Goal: Task Accomplishment & Management: Manage account settings

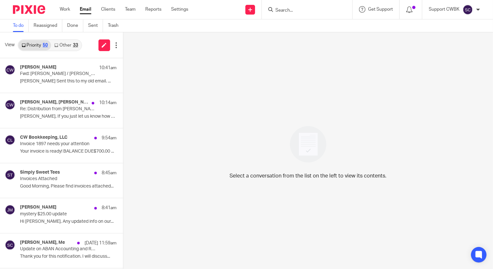
click at [58, 44] on link "Other 33" at bounding box center [66, 45] width 30 height 10
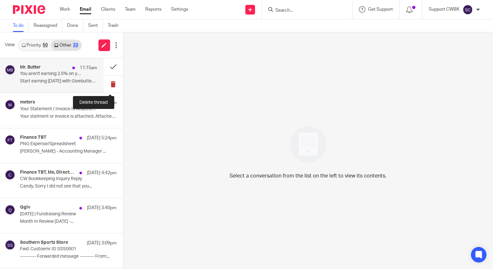
click at [108, 85] on button at bounding box center [113, 84] width 19 height 17
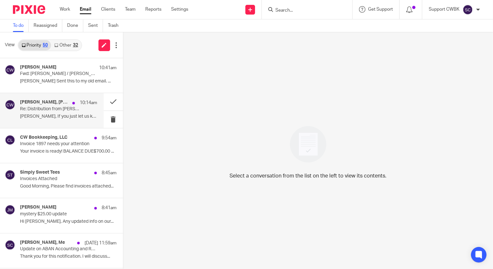
click at [49, 113] on div "Candance Weaver, Keith Boggs 10:14am Re: Distribution from Clark's account Clar…" at bounding box center [58, 111] width 77 height 22
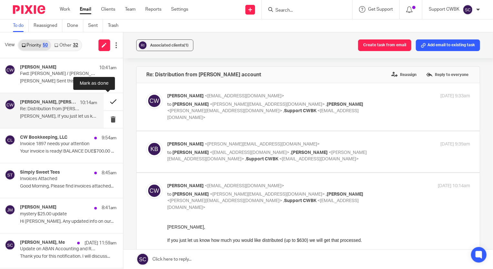
click at [107, 100] on button at bounding box center [113, 101] width 19 height 17
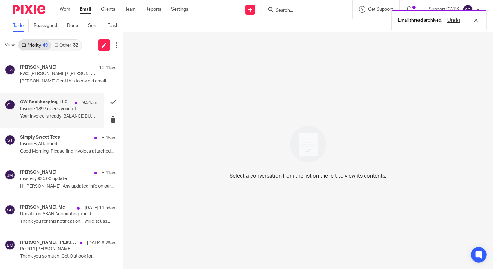
click at [38, 106] on div "CW Bookkeeping, LLC 9:54am" at bounding box center [58, 103] width 77 height 6
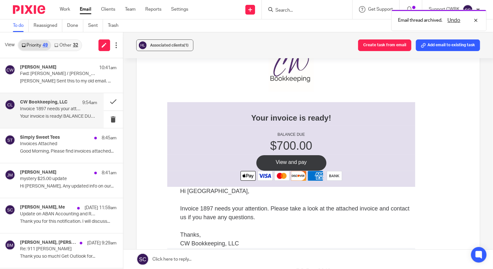
scroll to position [88, 0]
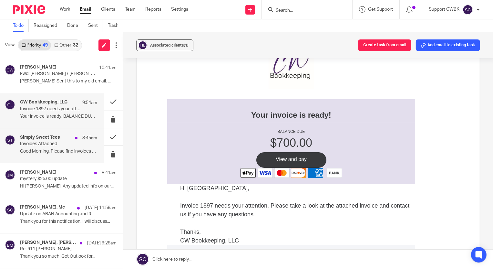
click at [53, 144] on p "Invoices Attached" at bounding box center [51, 143] width 62 height 5
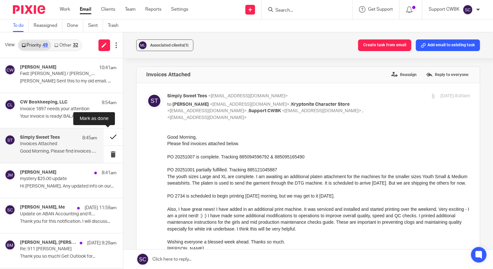
scroll to position [0, 0]
click at [108, 135] on button at bounding box center [113, 136] width 19 height 17
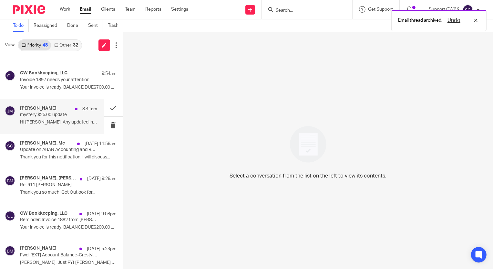
scroll to position [58, 0]
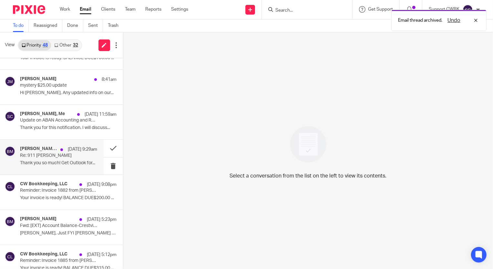
click at [54, 163] on p "Thank you so much! Get Outlook for..." at bounding box center [58, 162] width 77 height 5
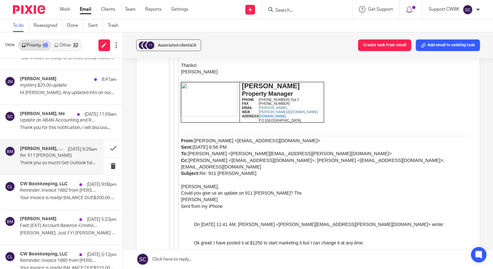
scroll to position [1255, 0]
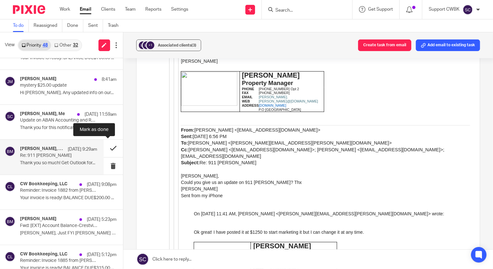
click at [107, 147] on button at bounding box center [113, 148] width 19 height 17
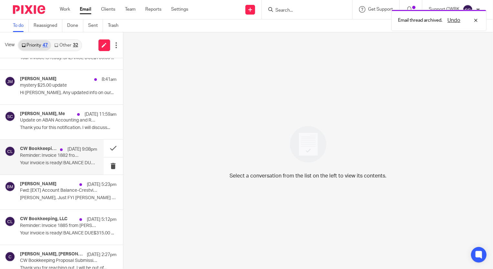
click at [46, 154] on p "Reminder: Invoice 1882 from Candance Weaver Bookkeeping" at bounding box center [51, 155] width 62 height 5
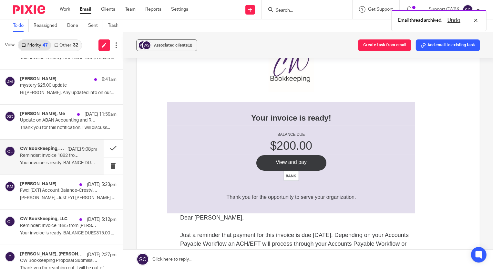
scroll to position [88, 0]
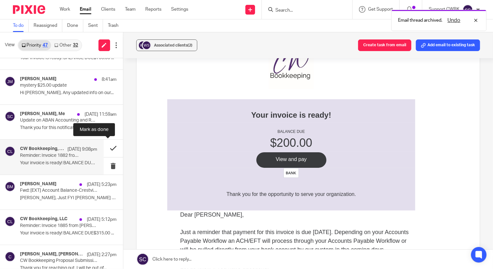
click at [107, 147] on button at bounding box center [113, 148] width 19 height 17
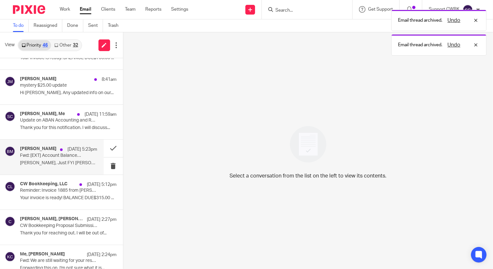
click at [40, 166] on div "baran menguloglu Oct 10 5:23pm Fwd: [EXT] Account Balance-Crestview 400 LLC Tim…" at bounding box center [58, 157] width 77 height 22
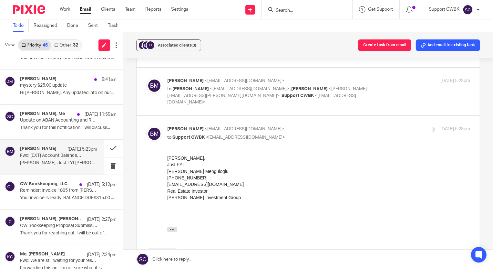
scroll to position [29, 0]
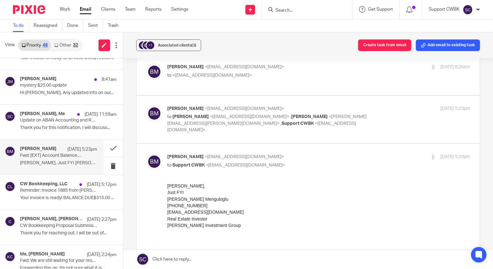
click at [375, 105] on div "Oct 10, 2025 5:23pm" at bounding box center [419, 108] width 101 height 7
checkbox input "true"
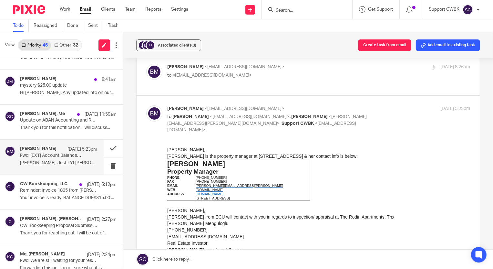
scroll to position [0, 0]
click at [315, 78] on div "baran menguloglu <baraninvestmentgroup@gmail.com> to <support@cwbookkeepingserv…" at bounding box center [318, 72] width 303 height 16
checkbox input "true"
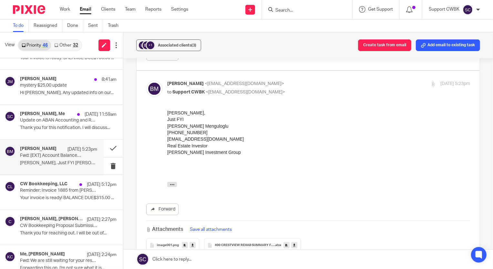
scroll to position [969, 0]
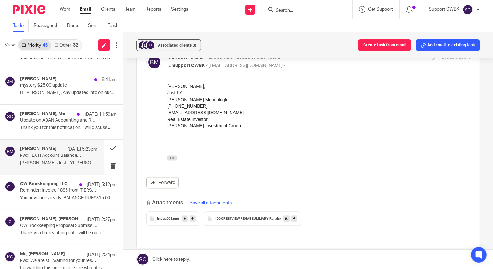
click at [250, 217] on span "400 CRESTVIEW REHAB SUMMARY FOR ECU_10102025" at bounding box center [245, 219] width 60 height 4
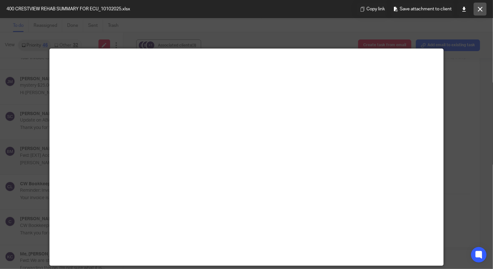
click at [478, 7] on icon at bounding box center [480, 9] width 5 height 5
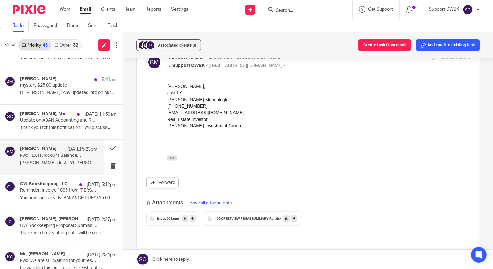
click at [293, 216] on icon at bounding box center [294, 218] width 2 height 5
click at [38, 190] on p "Reminder: Invoice 1885 from Candance Weaver Bookkeeping" at bounding box center [51, 190] width 62 height 5
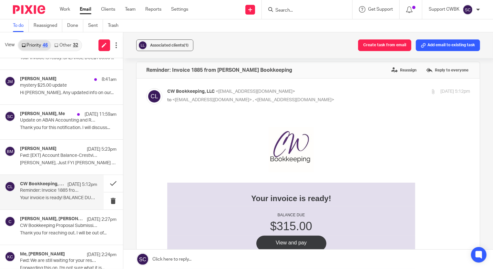
scroll to position [0, 0]
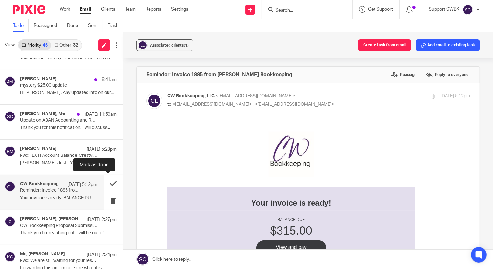
click at [108, 183] on button at bounding box center [113, 183] width 19 height 17
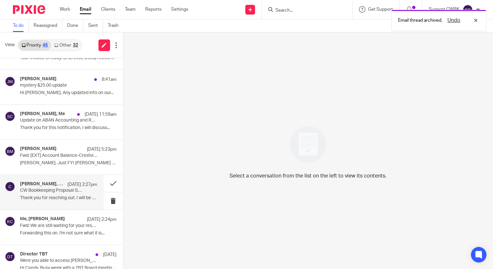
click at [46, 196] on p "Thank you for reaching out. I will be out of..." at bounding box center [58, 197] width 77 height 5
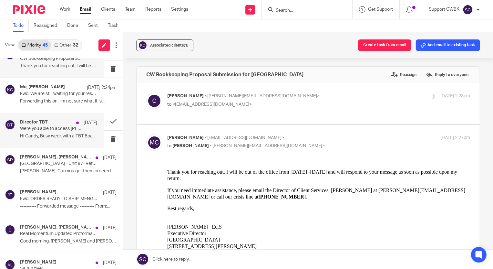
scroll to position [205, 0]
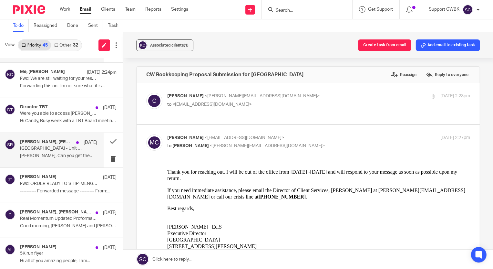
click at [48, 150] on p "Myrtle Gardens - Unit #7- Refrigerator and Dryer" at bounding box center [51, 148] width 62 height 5
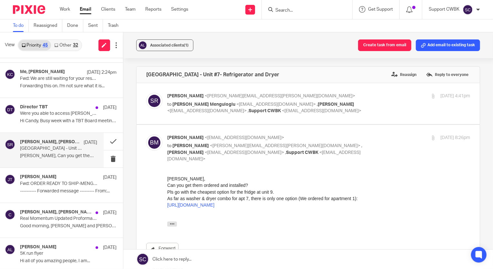
scroll to position [235, 0]
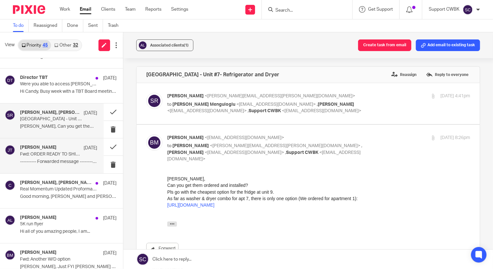
click at [58, 157] on div "Johanny Taveras Oct 9 Fwd: ORDER READY TO SHIP-MENGTORUN TRADING LL-PO: 2689 --…" at bounding box center [58, 156] width 77 height 22
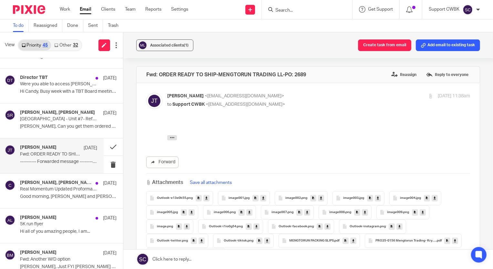
scroll to position [29, 0]
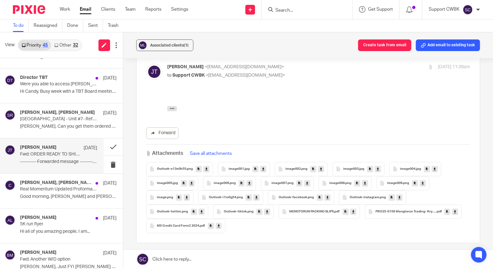
click at [454, 214] on icon at bounding box center [455, 211] width 2 height 5
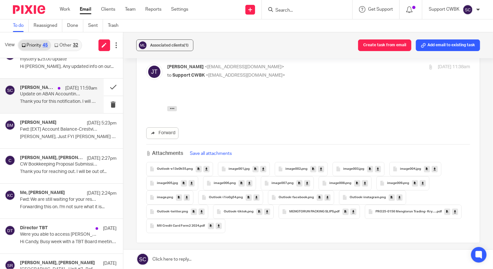
scroll to position [0, 0]
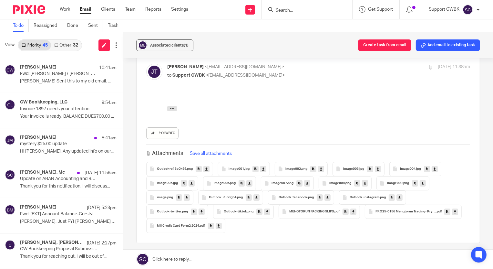
click at [64, 44] on link "Other 32" at bounding box center [66, 45] width 30 height 10
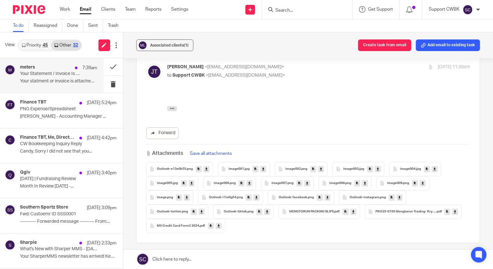
click at [46, 74] on p "Your Statement / Invoice Is Attached Service Invoice #451266" at bounding box center [51, 73] width 62 height 5
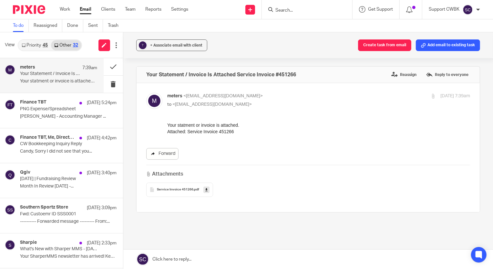
click at [166, 155] on link "Forward" at bounding box center [162, 154] width 32 height 12
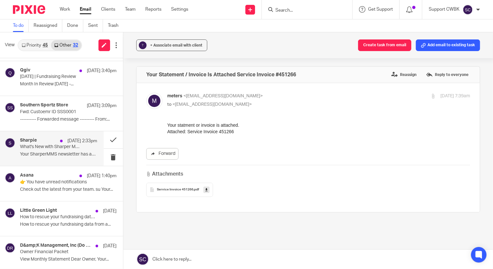
scroll to position [117, 0]
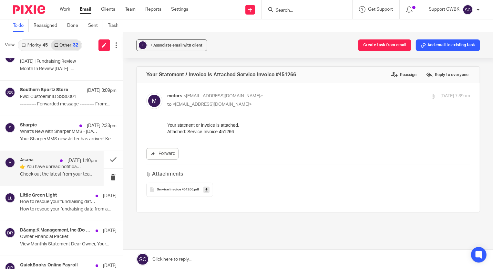
click at [43, 172] on p "Check out the latest from your team. su Your..." at bounding box center [58, 174] width 77 height 5
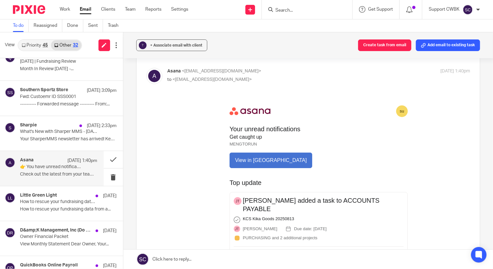
scroll to position [88, 0]
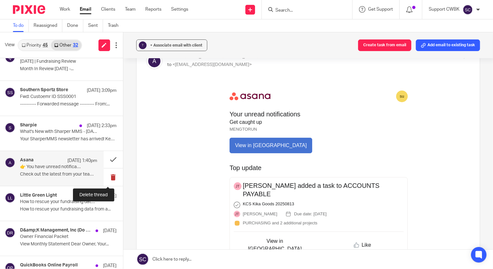
click at [109, 174] on button at bounding box center [113, 176] width 19 height 17
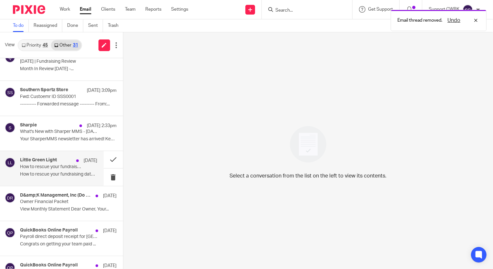
click at [56, 172] on p "How to rescue your fundraising data from a..." at bounding box center [58, 174] width 77 height 5
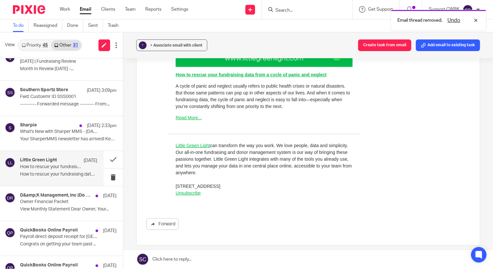
scroll to position [264, 0]
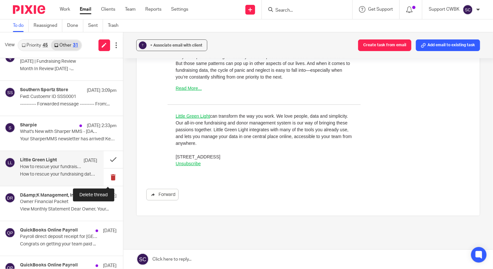
click at [109, 175] on button at bounding box center [113, 176] width 19 height 17
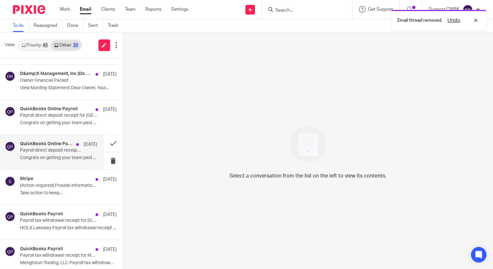
scroll to position [205, 0]
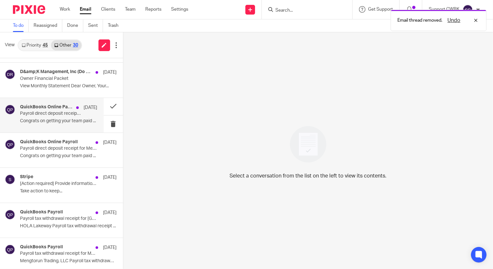
click at [51, 118] on p "Congrats on getting your team paid ..." at bounding box center [58, 120] width 77 height 5
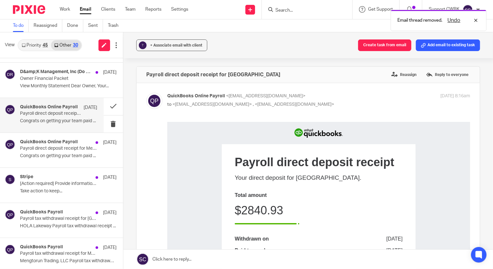
scroll to position [0, 0]
click at [449, 45] on button "Add email to existing task" at bounding box center [448, 45] width 64 height 12
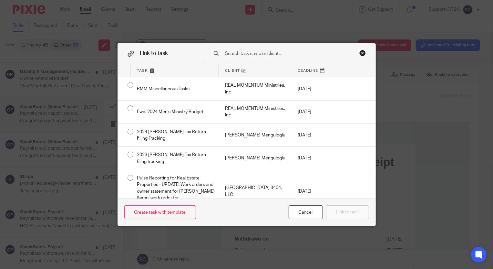
click at [264, 53] on input "text" at bounding box center [288, 53] width 127 height 7
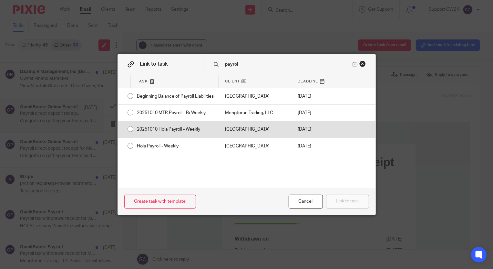
type input "payrol"
click at [161, 136] on div "20251010 Hola Payroll - Weekly" at bounding box center [175, 129] width 88 height 16
radio input "true"
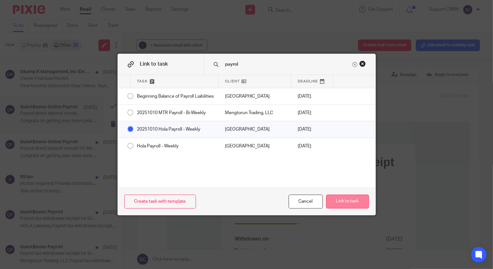
click at [337, 203] on button "Link to task" at bounding box center [347, 202] width 43 height 14
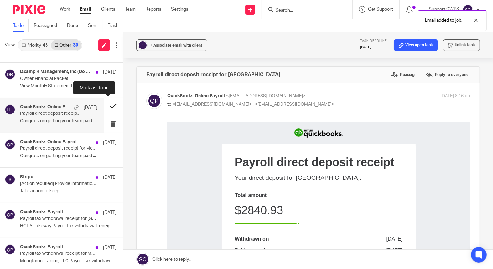
click at [106, 107] on button at bounding box center [113, 106] width 19 height 17
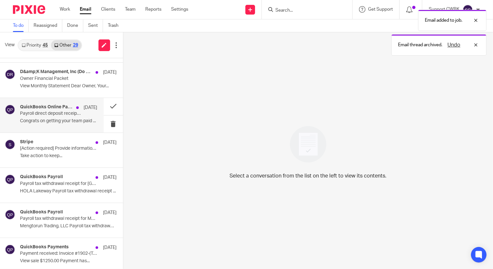
click at [45, 114] on p "Payroll direct deposit receipt for Mengtorun Trading, LLC" at bounding box center [51, 113] width 62 height 5
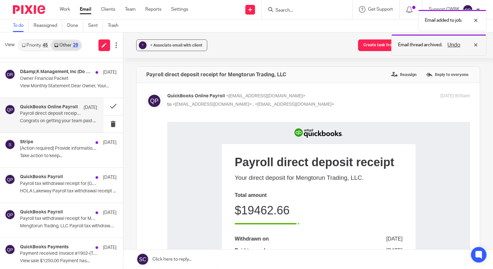
click at [476, 44] on div "Undo" at bounding box center [461, 45] width 37 height 8
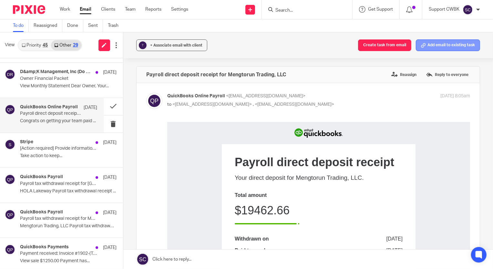
click at [430, 47] on button "Add email to existing task" at bounding box center [448, 45] width 64 height 12
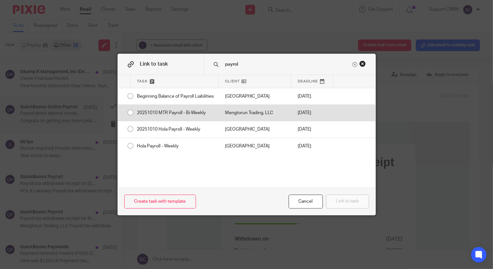
type input "payrol"
click at [229, 119] on div "Mengtorun Trading, LLC" at bounding box center [255, 113] width 73 height 16
radio input "true"
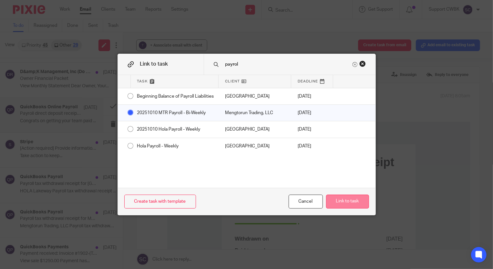
click at [347, 200] on button "Link to task" at bounding box center [347, 202] width 43 height 14
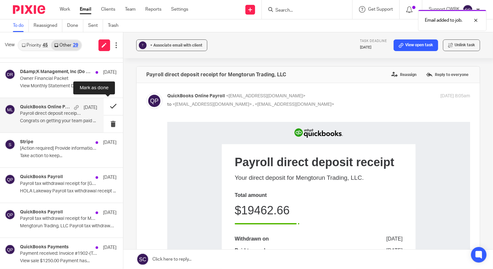
click at [108, 105] on button at bounding box center [113, 106] width 19 height 17
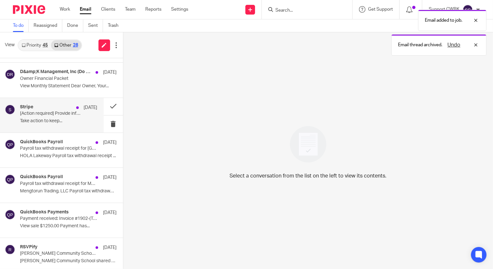
click at [30, 119] on p "Take action to keep..." at bounding box center [58, 120] width 77 height 5
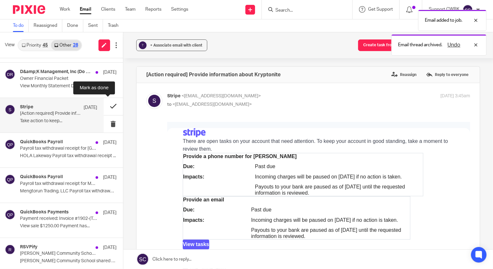
click at [108, 103] on button at bounding box center [113, 106] width 19 height 17
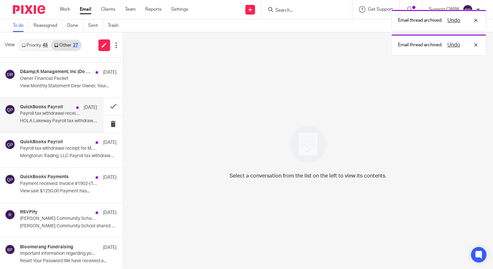
click at [47, 117] on div "QuickBooks Payroll Oct 9 Payroll tax withdrawal receipt for HOLA Lakeway HOLA L…" at bounding box center [58, 115] width 77 height 22
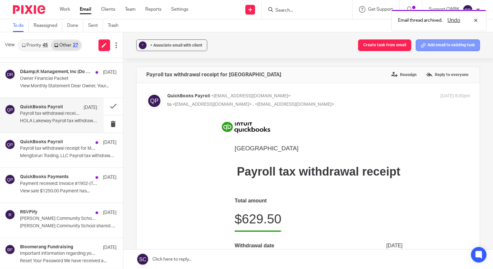
click at [448, 43] on button "Add email to existing task" at bounding box center [448, 45] width 64 height 12
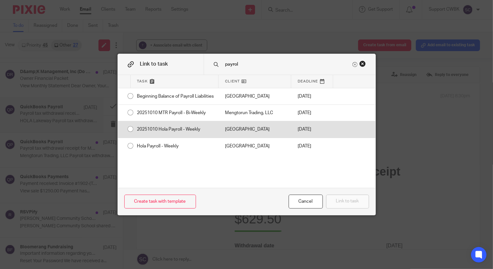
type input "payrol"
click at [242, 130] on div "[GEOGRAPHIC_DATA]" at bounding box center [255, 129] width 73 height 16
radio input "true"
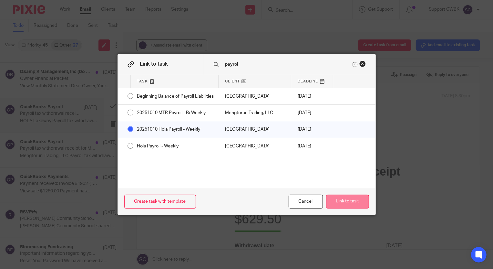
click at [341, 200] on button "Link to task" at bounding box center [347, 202] width 43 height 14
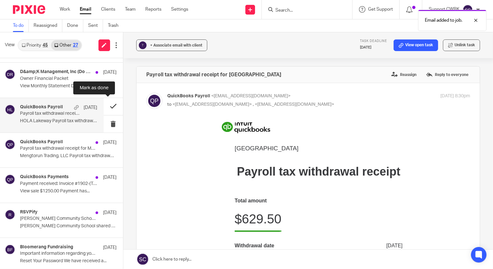
click at [106, 105] on button at bounding box center [113, 106] width 19 height 17
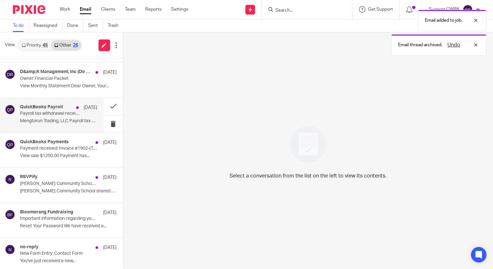
click at [41, 117] on div "QuickBooks Payroll Oct 9 Payroll tax withdrawal receipt for Mengtorun Trading, …" at bounding box center [58, 115] width 77 height 22
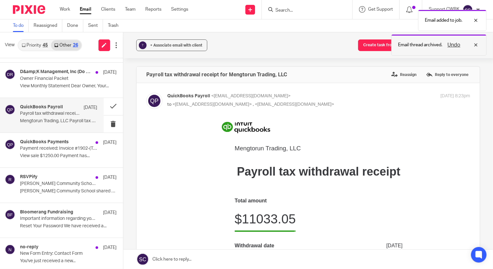
click at [476, 44] on div "Undo" at bounding box center [461, 45] width 37 height 8
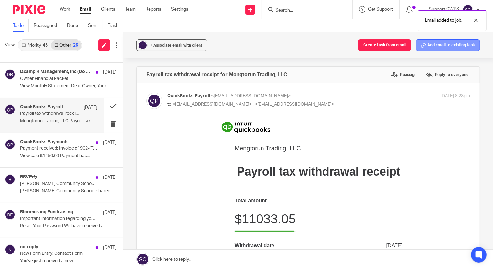
click at [441, 43] on button "Add email to existing task" at bounding box center [448, 45] width 64 height 12
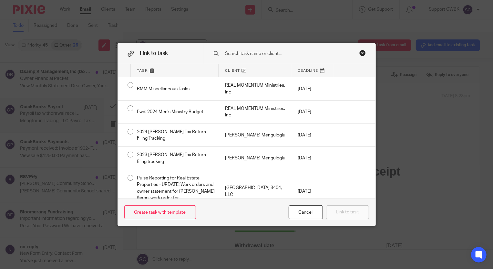
click at [249, 52] on input "text" at bounding box center [288, 53] width 127 height 7
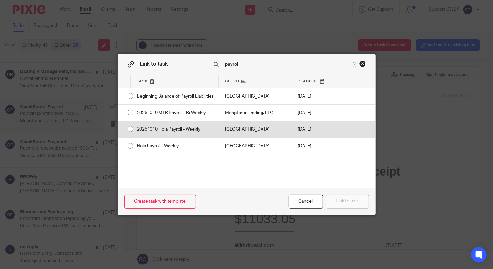
type input "payrol"
click at [200, 134] on div "20251010 Hola Payroll - Weekly" at bounding box center [175, 129] width 88 height 16
radio input "true"
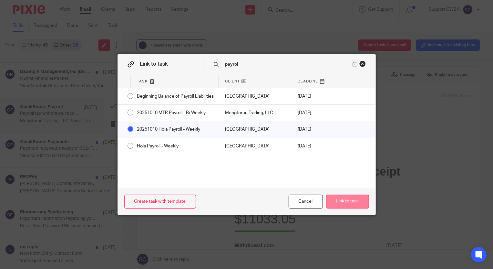
click at [342, 200] on button "Link to task" at bounding box center [347, 202] width 43 height 14
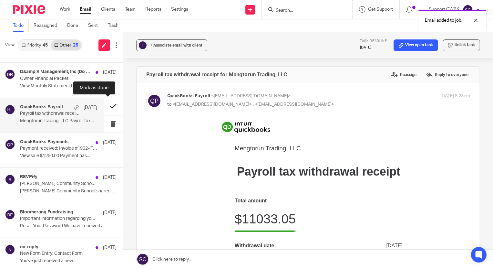
click at [107, 106] on button at bounding box center [113, 106] width 19 height 17
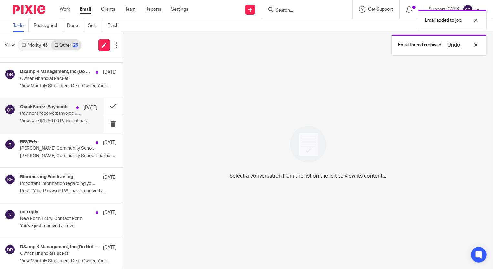
click at [50, 114] on p "Payment received: Invoice #1902-(Tyndale Bible Translators)" at bounding box center [51, 113] width 62 height 5
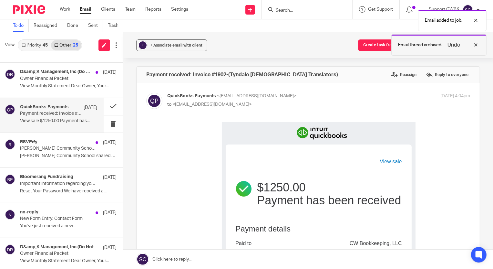
click at [476, 45] on div "Undo" at bounding box center [461, 45] width 37 height 8
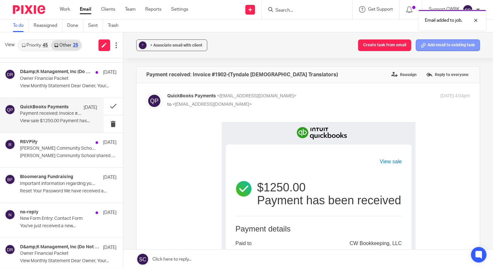
click at [448, 46] on button "Add email to existing task" at bounding box center [448, 45] width 64 height 12
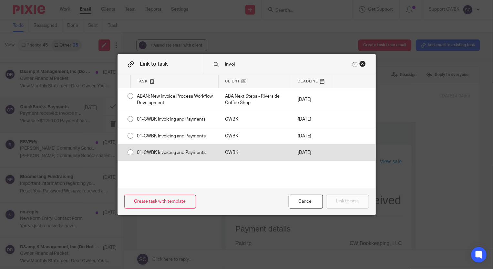
type input "invoi"
click at [187, 153] on div "01-CWBK Invoicing and Payments" at bounding box center [175, 152] width 88 height 16
radio input "true"
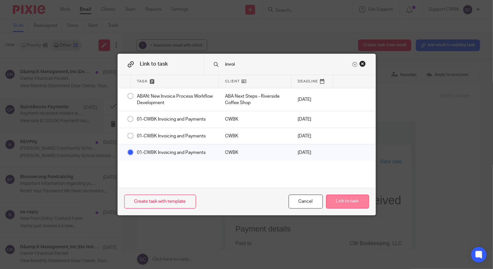
click at [342, 201] on button "Link to task" at bounding box center [347, 202] width 43 height 14
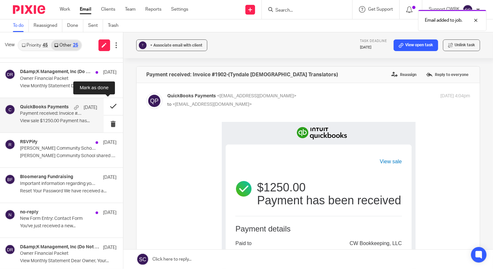
click at [108, 106] on button at bounding box center [113, 106] width 19 height 17
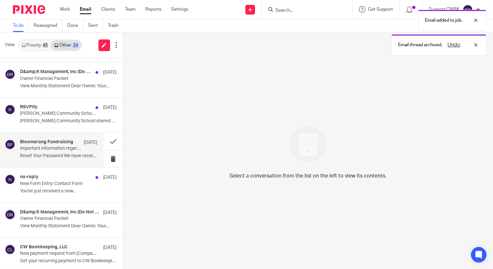
click at [53, 149] on p "Important information regarding your Bloomerang Fundraising account" at bounding box center [51, 148] width 62 height 5
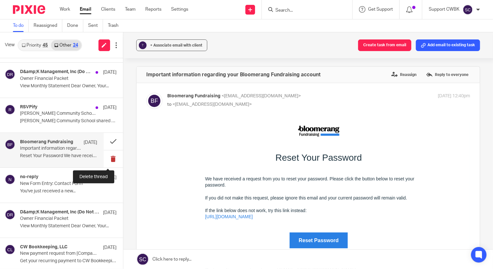
click at [107, 158] on button at bounding box center [113, 158] width 19 height 17
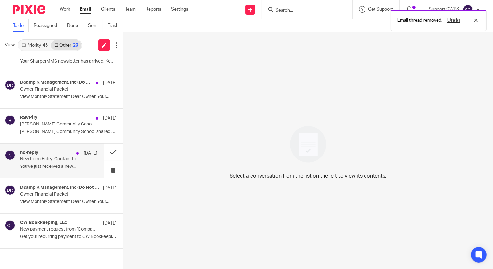
scroll to position [205, 0]
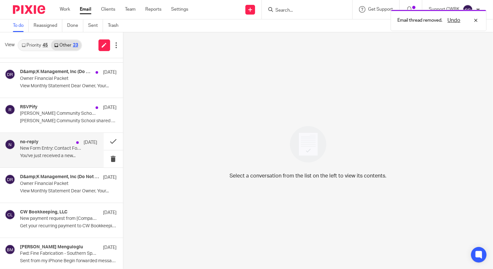
click at [48, 145] on div "no-reply Oct 9" at bounding box center [58, 142] width 77 height 6
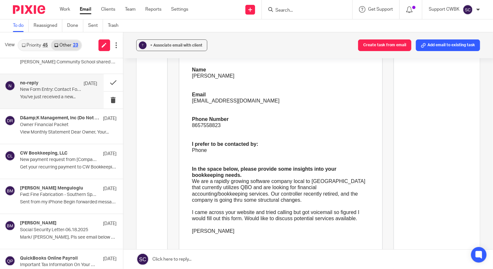
scroll to position [117, 0]
click at [46, 159] on p "New payment request from [Company Name] - invoice [Invoice No.]" at bounding box center [51, 159] width 62 height 5
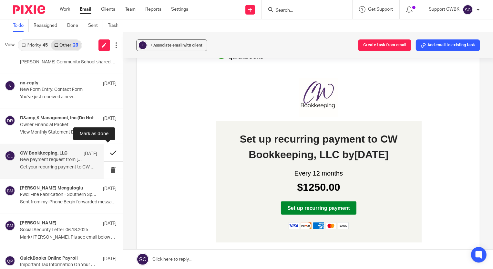
click at [108, 152] on button at bounding box center [113, 152] width 19 height 17
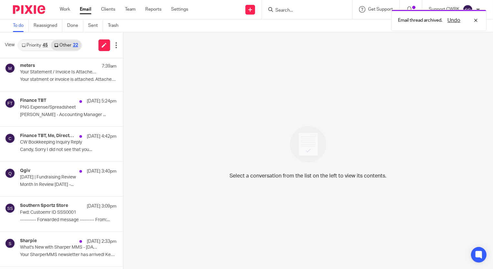
scroll to position [0, 0]
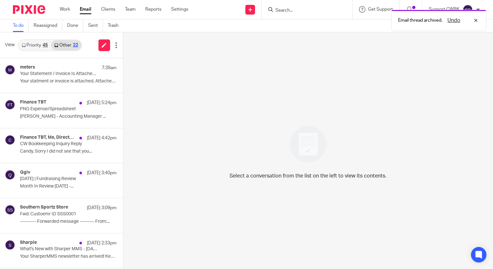
click at [31, 41] on link "Priority 45" at bounding box center [34, 45] width 33 height 10
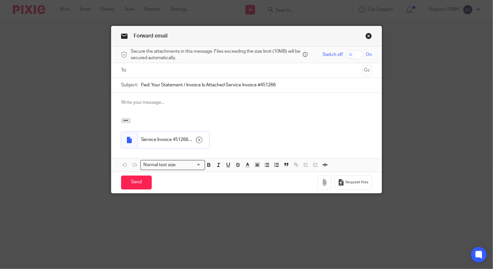
click at [160, 64] on div at bounding box center [247, 70] width 231 height 15
click at [161, 69] on input "text" at bounding box center [246, 70] width 227 height 7
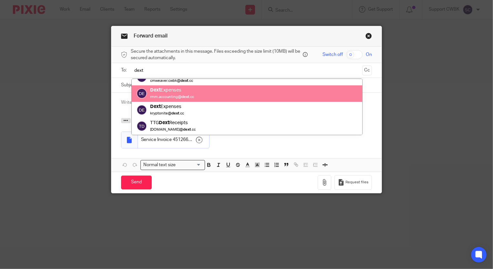
scroll to position [25, 0]
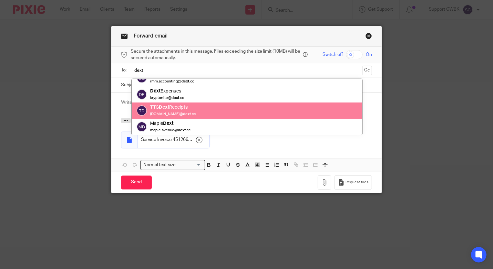
type input "dext"
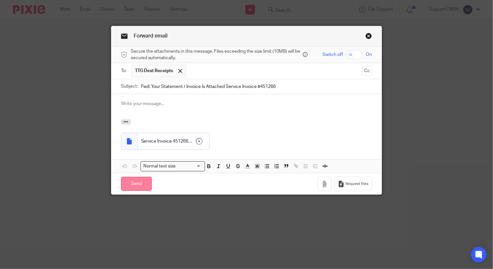
click at [134, 184] on input "Send" at bounding box center [136, 184] width 31 height 14
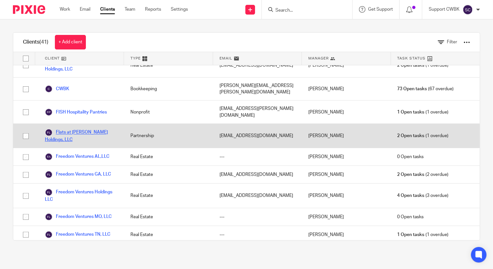
scroll to position [323, 0]
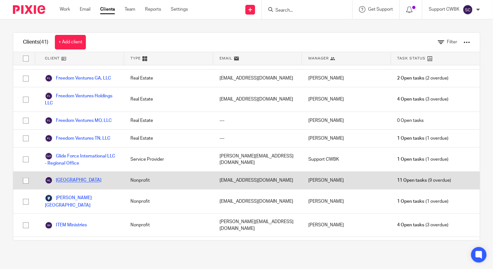
click at [85, 176] on link "[GEOGRAPHIC_DATA]" at bounding box center [73, 180] width 57 height 8
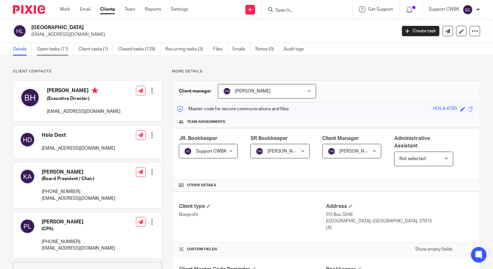
click at [54, 51] on link "Open tasks (11)" at bounding box center [55, 49] width 37 height 13
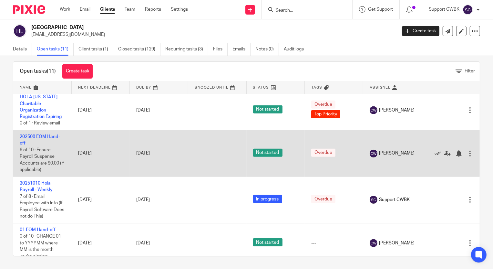
scroll to position [261, 0]
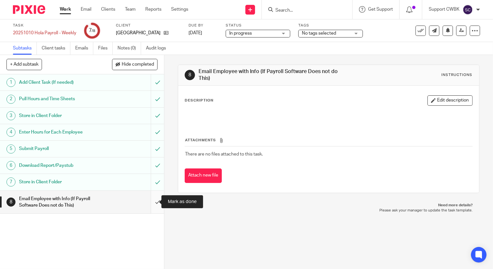
click at [154, 204] on input "submit" at bounding box center [82, 202] width 164 height 23
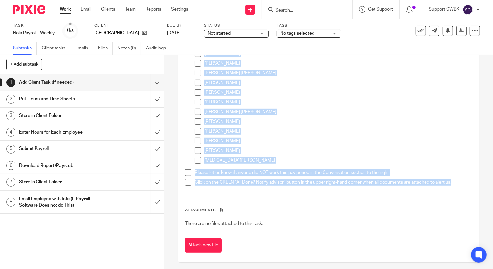
scroll to position [262, 0]
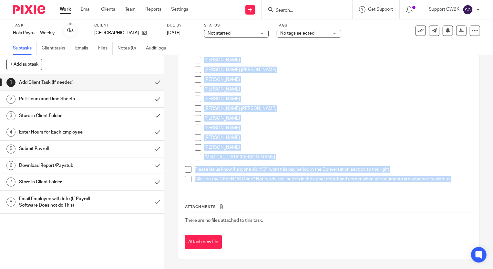
drag, startPoint x: 194, startPoint y: 126, endPoint x: 479, endPoint y: 179, distance: 290.0
click at [479, 179] on div "1 Add Client Task (If needed) Instructions Description Edit description Client …" at bounding box center [328, 162] width 329 height 214
copy ul "Attach all payroll documents for this week's payroll here. Specific to the i-9 …"
click at [55, 46] on link "Client tasks" at bounding box center [56, 48] width 29 height 13
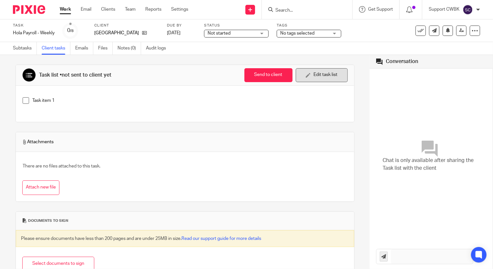
click at [322, 78] on button "Edit task list" at bounding box center [322, 75] width 52 height 14
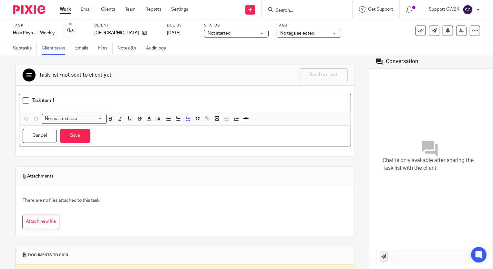
click at [63, 102] on p "Task item 1" at bounding box center [189, 100] width 315 height 6
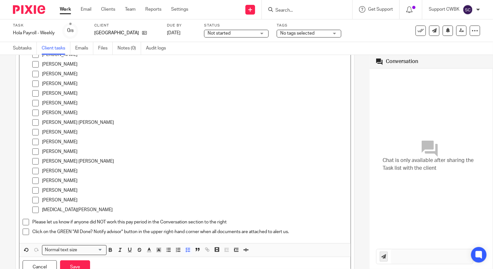
scroll to position [239, 0]
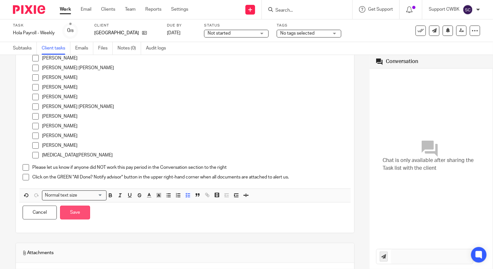
click at [75, 211] on button "Save" at bounding box center [75, 212] width 30 height 14
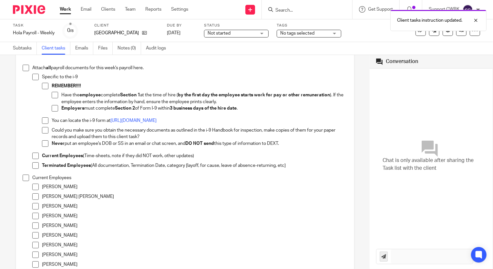
scroll to position [0, 0]
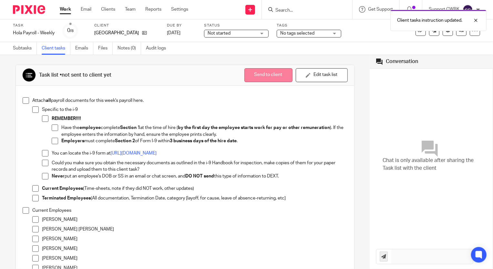
click at [255, 73] on button "Send to client" at bounding box center [269, 75] width 48 height 14
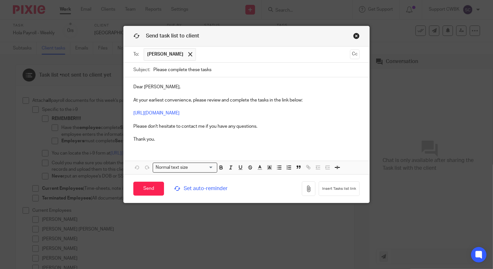
click at [198, 70] on input "Please complete these tasks" at bounding box center [256, 70] width 207 height 15
type input "Please complete these payroll tasks"
click at [142, 191] on input "Send" at bounding box center [148, 189] width 31 height 14
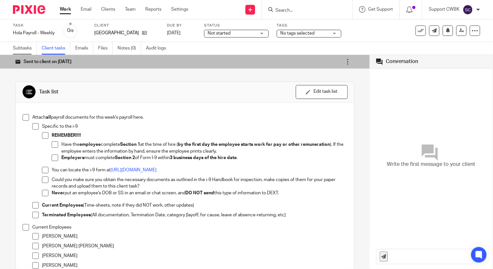
click at [19, 47] on link "Subtasks" at bounding box center [25, 48] width 24 height 13
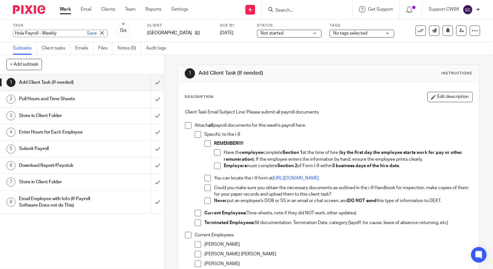
click at [14, 33] on div "Hola Payroll - Weekly Save Hola Payroll - Weekly" at bounding box center [60, 33] width 95 height 7
click at [14, 33] on input "Hola Payroll - Weekly" at bounding box center [60, 33] width 95 height 7
type input "20251017 Hola Payroll - Weekly"
click at [87, 33] on link "Save" at bounding box center [92, 33] width 10 height 6
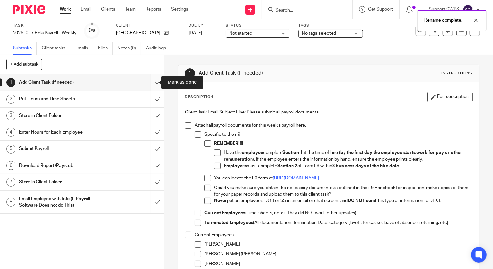
click at [152, 82] on input "submit" at bounding box center [82, 82] width 164 height 16
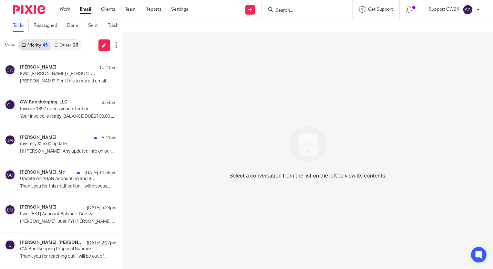
click at [65, 45] on link "Other 23" at bounding box center [66, 45] width 30 height 10
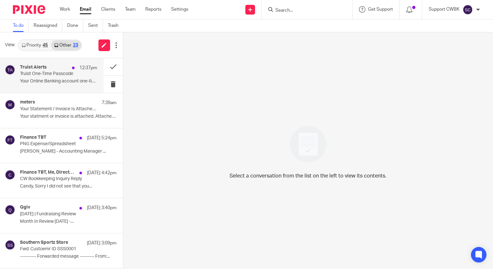
click at [50, 79] on p "Your Online Banking account one-time passcode. ..." at bounding box center [58, 81] width 77 height 5
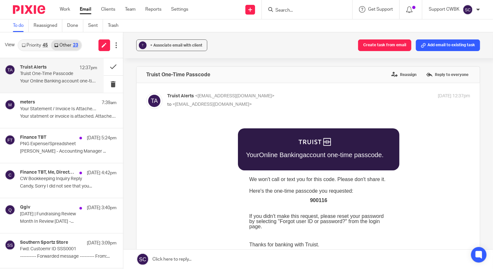
click at [315, 200] on span "900116" at bounding box center [318, 199] width 17 height 5
copy span "900116"
